Goal: Task Accomplishment & Management: Manage account settings

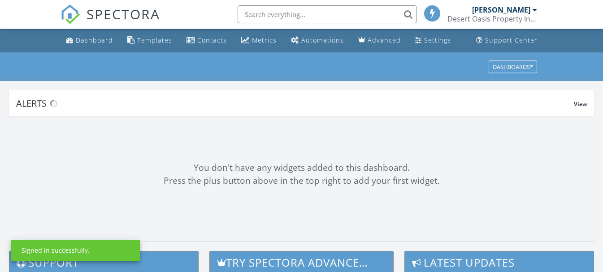
click at [513, 17] on div "Desert Oasis Property Inspections" at bounding box center [493, 18] width 90 height 9
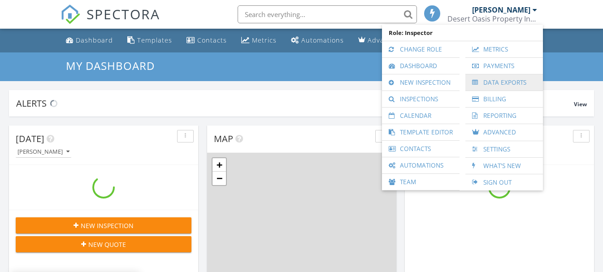
scroll to position [830, 617]
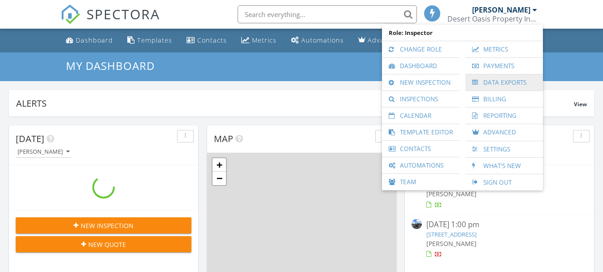
click at [509, 80] on link "Data Exports" at bounding box center [504, 82] width 69 height 16
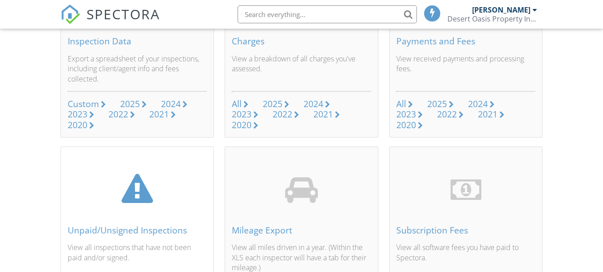
scroll to position [179, 0]
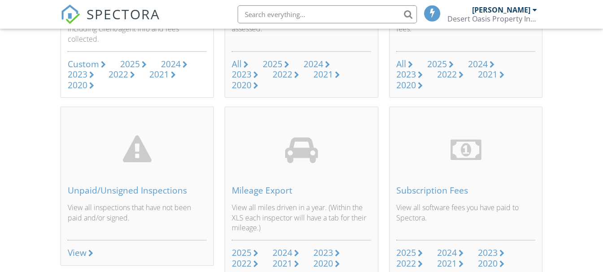
click at [89, 62] on div "Custom" at bounding box center [83, 64] width 31 height 12
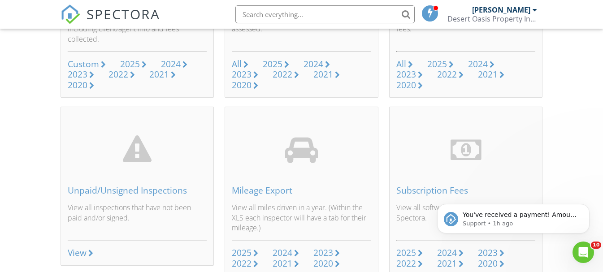
scroll to position [0, 0]
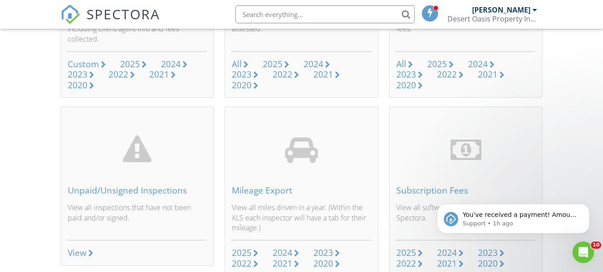
click at [491, 14] on div "Desert Oasis Property Inspections" at bounding box center [493, 18] width 90 height 9
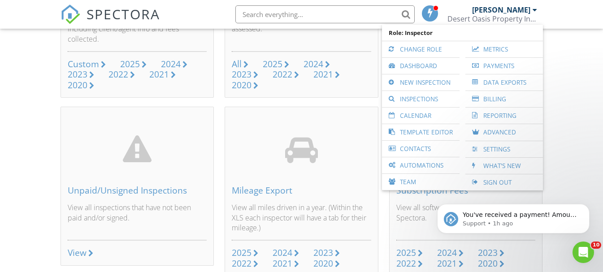
click at [486, 185] on div "You've received a payment! Amount $525.00 Fee $0.00 Net $525.00 Transaction # I…" at bounding box center [513, 178] width 165 height 112
click at [497, 176] on link "Sign Out" at bounding box center [504, 182] width 69 height 16
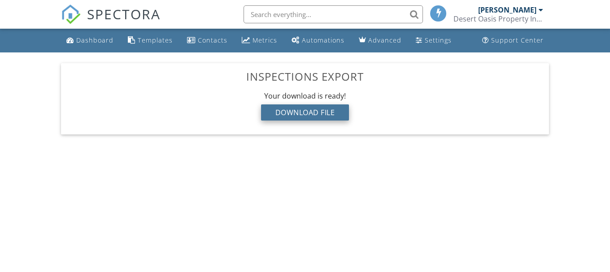
click at [310, 115] on div "Download File" at bounding box center [305, 113] width 88 height 16
